Goal: Task Accomplishment & Management: Complete application form

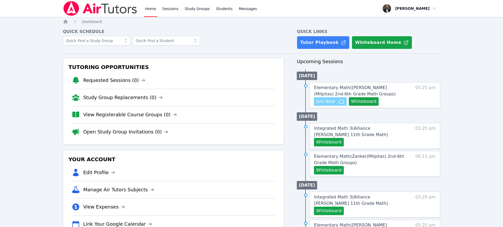
click at [339, 104] on icon "button" at bounding box center [341, 101] width 6 height 6
click at [354, 101] on button "Whiteboard" at bounding box center [364, 101] width 30 height 8
click at [331, 89] on span "Elementary Math ( Weller (Milpitas) 2nd-6th Grade Math Groups )" at bounding box center [355, 90] width 82 height 11
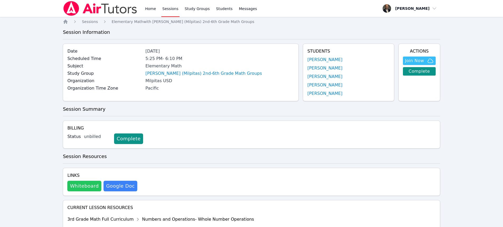
click at [92, 185] on button "Whiteboard" at bounding box center [84, 186] width 34 height 11
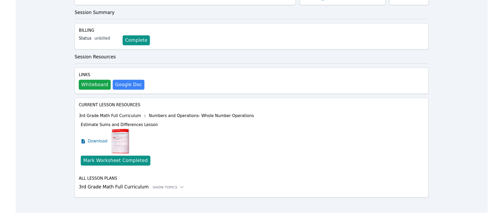
scroll to position [96, 0]
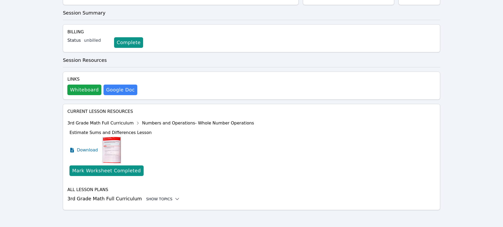
click at [149, 199] on div "Show Topics" at bounding box center [163, 198] width 34 height 5
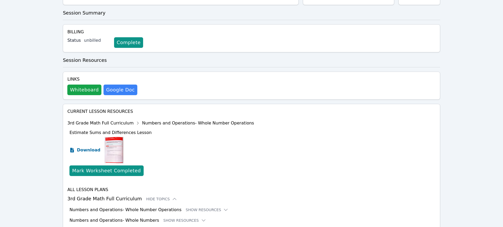
click at [88, 151] on span "Download" at bounding box center [88, 150] width 23 height 6
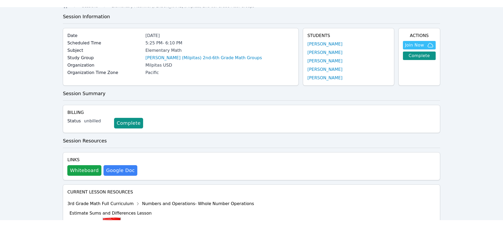
scroll to position [0, 0]
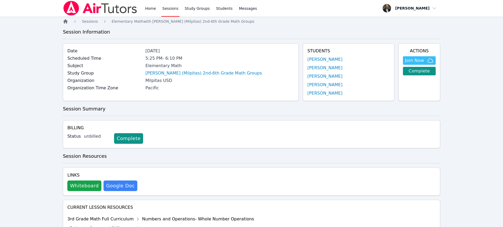
click at [66, 22] on icon "Breadcrumb" at bounding box center [65, 21] width 4 height 4
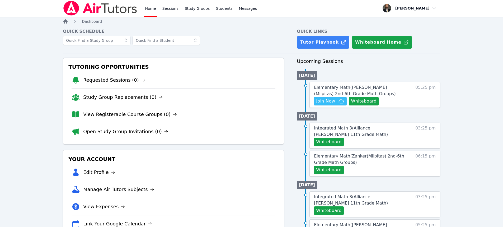
click at [66, 22] on icon "Breadcrumb" at bounding box center [65, 21] width 4 height 4
click at [124, 115] on link "View Registerable Course Groups (0)" at bounding box center [130, 114] width 94 height 7
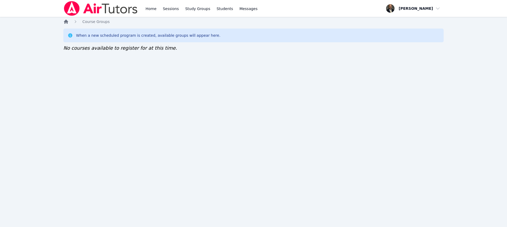
click at [66, 21] on icon "Breadcrumb" at bounding box center [66, 22] width 4 height 4
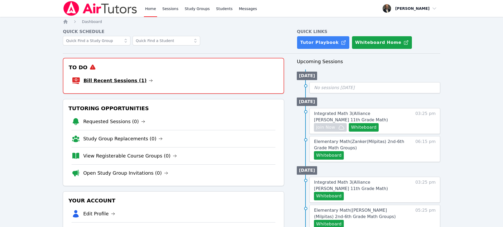
click at [149, 80] on icon at bounding box center [151, 80] width 4 height 4
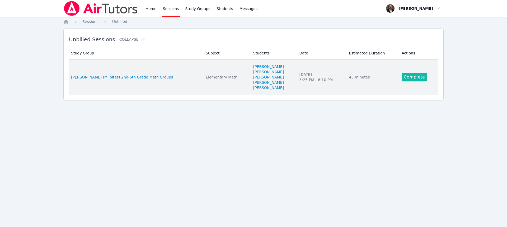
click at [418, 75] on link "Complete" at bounding box center [414, 77] width 25 height 8
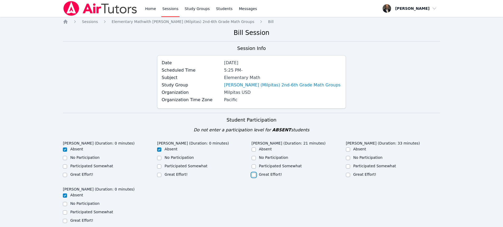
click at [255, 174] on input "Great Effort!" at bounding box center [254, 175] width 4 height 4
checkbox input "true"
click at [347, 175] on input "Great Effort!" at bounding box center [348, 175] width 4 height 4
checkbox input "true"
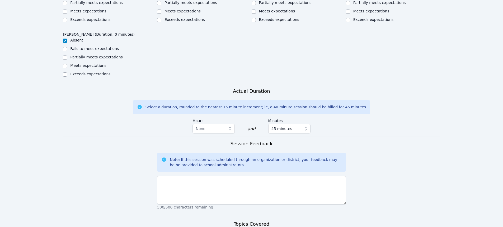
scroll to position [343, 0]
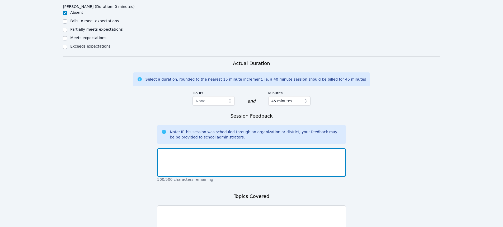
click at [251, 163] on textarea at bounding box center [251, 162] width 189 height 29
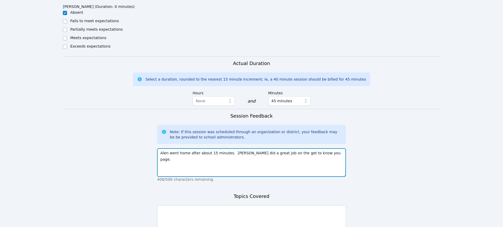
type textarea "Alen went home after about 15 minutes. Kaiden did a great job on the get to kno…"
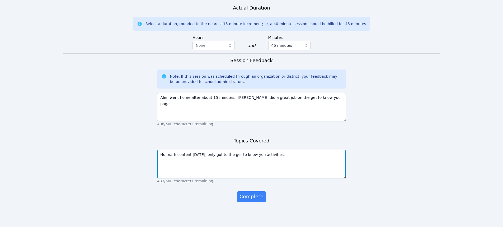
scroll to position [399, 0]
type textarea "No math content today, only got to the get to know you activities."
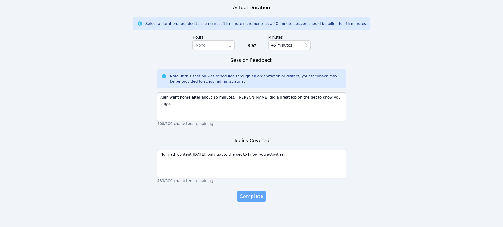
click at [253, 191] on button "Complete" at bounding box center [251, 196] width 29 height 11
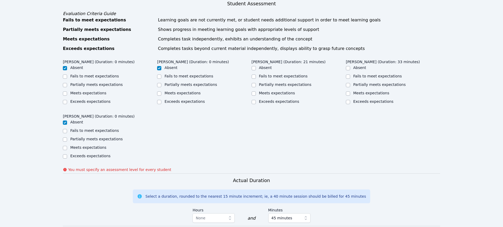
scroll to position [214, 0]
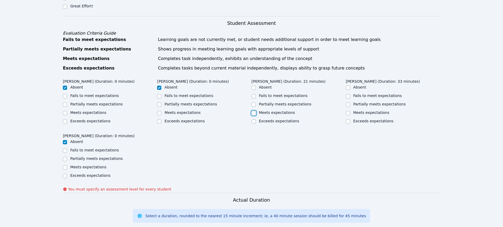
click at [254, 113] on input "Meets expectations" at bounding box center [254, 113] width 4 height 4
checkbox input "true"
click at [348, 114] on input "Meets expectations" at bounding box center [348, 113] width 4 height 4
checkbox input "true"
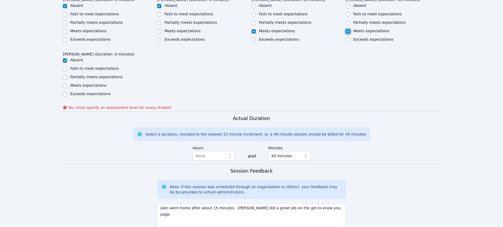
scroll to position [406, 0]
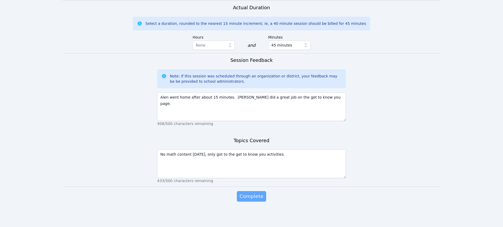
click at [255, 197] on span "Complete" at bounding box center [251, 195] width 24 height 7
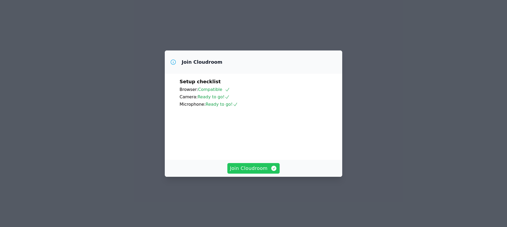
click at [263, 172] on span "Join Cloudroom" at bounding box center [253, 167] width 47 height 7
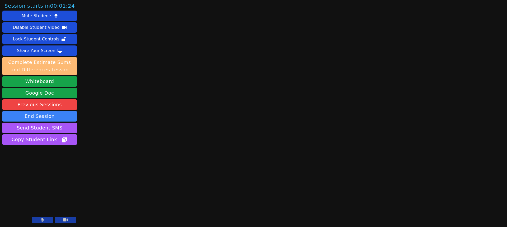
click at [57, 66] on button "Complete Estimate Sums and Differences Lesson" at bounding box center [39, 66] width 75 height 18
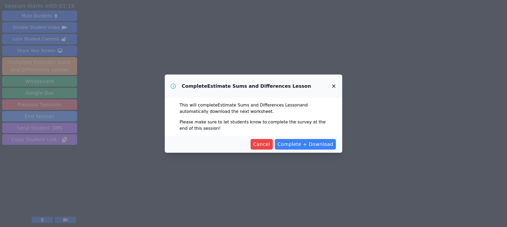
click at [333, 86] on icon "button" at bounding box center [333, 85] width 3 height 3
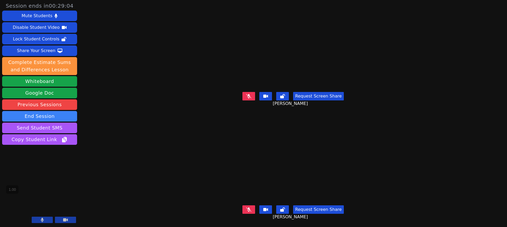
click at [63, 219] on icon at bounding box center [65, 219] width 5 height 3
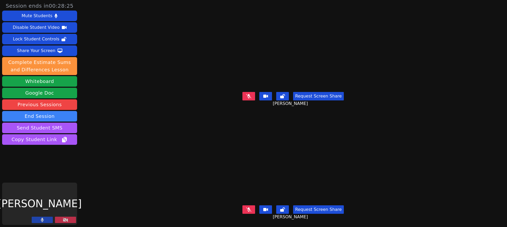
click at [63, 219] on icon at bounding box center [65, 220] width 5 height 4
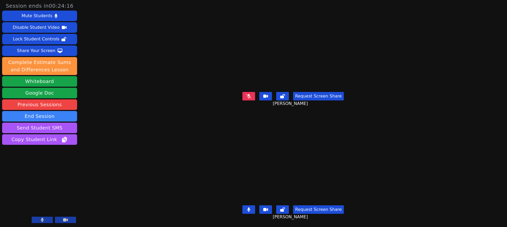
click at [249, 207] on icon at bounding box center [248, 209] width 3 height 4
click at [33, 48] on div "Share Your Screen" at bounding box center [36, 50] width 39 height 8
